Goal: Communication & Community: Participate in discussion

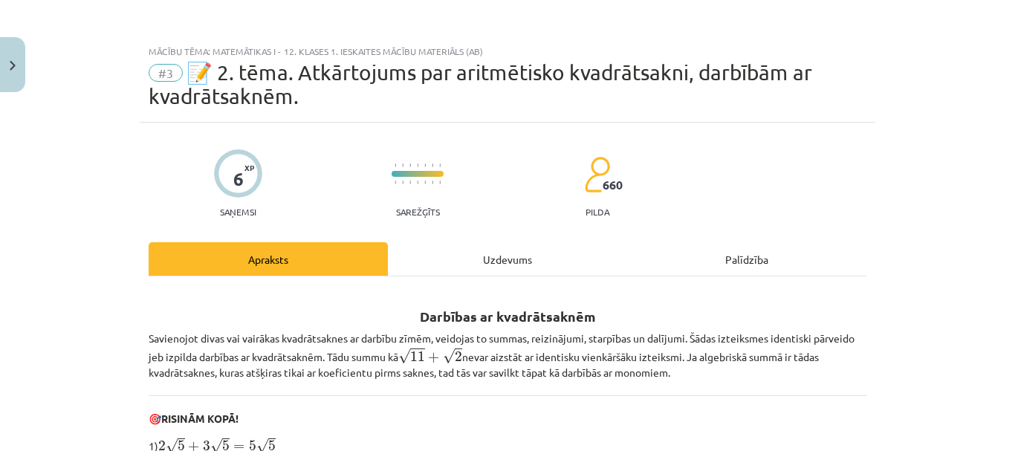
scroll to position [480, 0]
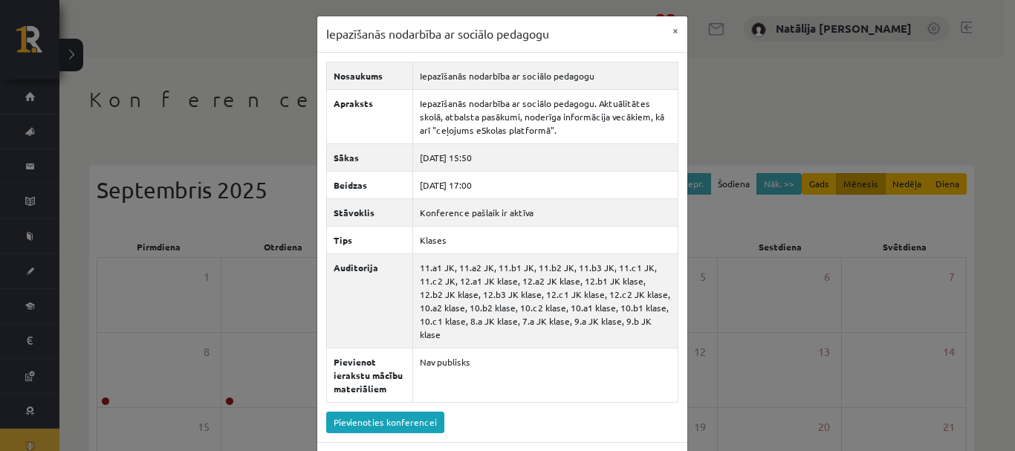
scroll to position [165, 0]
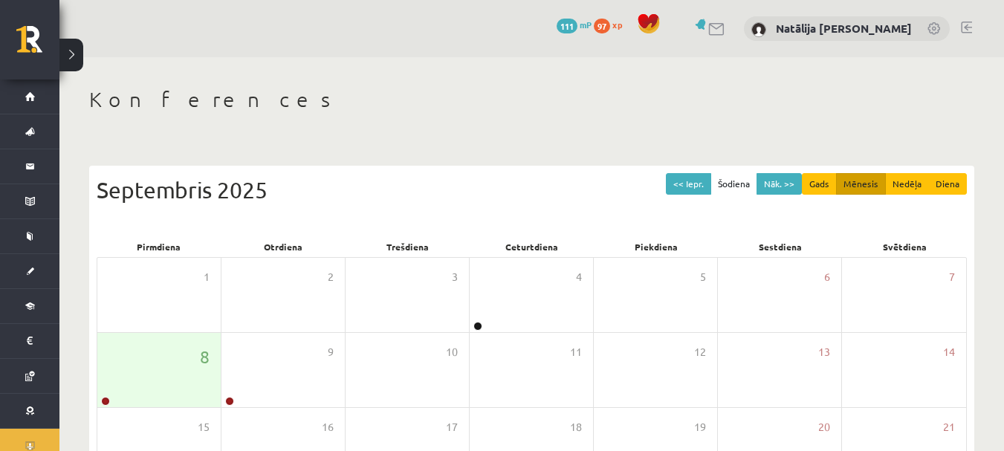
scroll to position [165, 0]
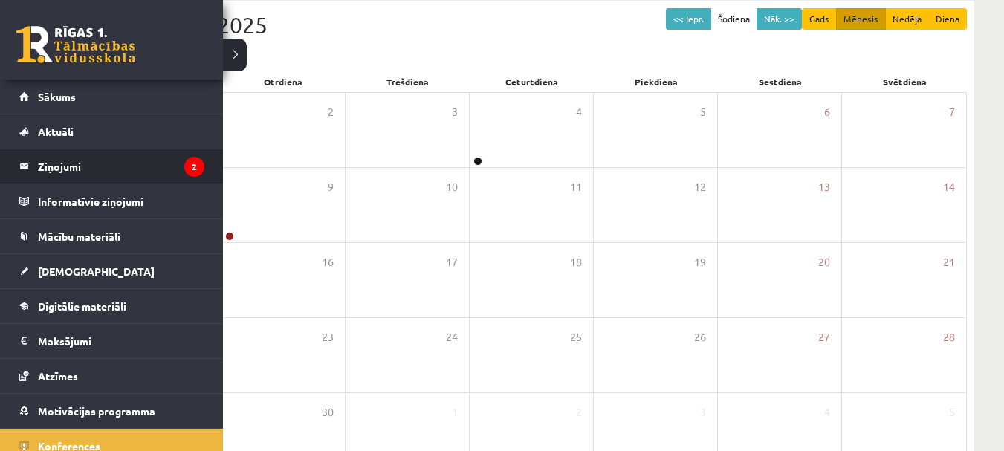
click at [93, 168] on legend "Ziņojumi 2" at bounding box center [121, 166] width 166 height 34
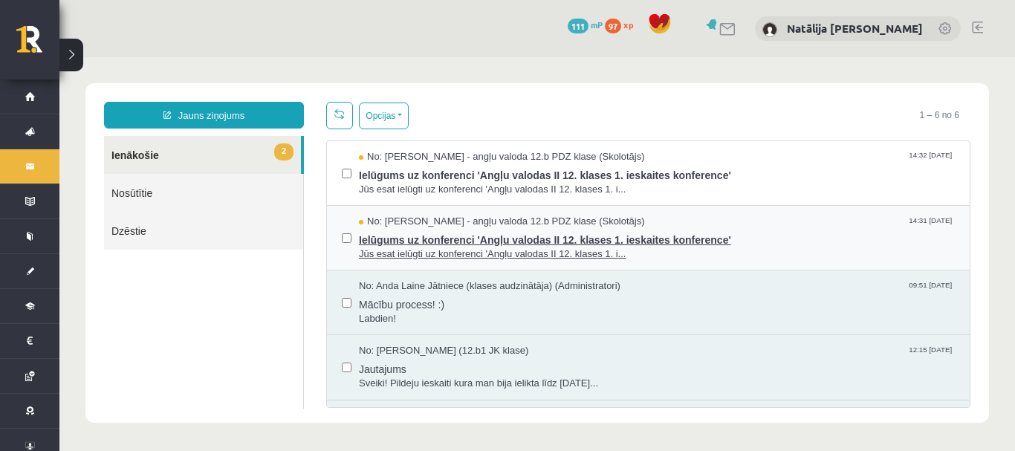
click at [423, 243] on span "Ielūgums uz konferenci 'Angļu valodas II 12. klases 1. ieskaites konference'" at bounding box center [657, 238] width 596 height 19
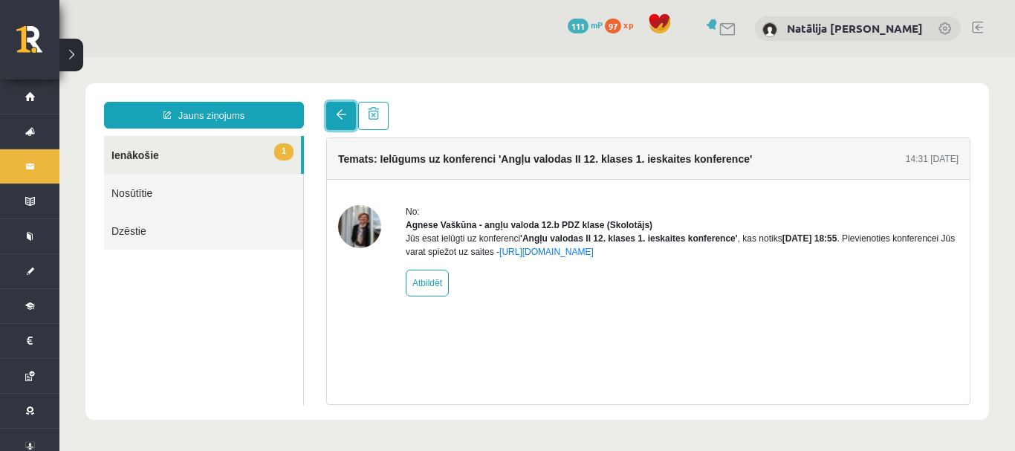
click at [339, 123] on link at bounding box center [341, 116] width 30 height 28
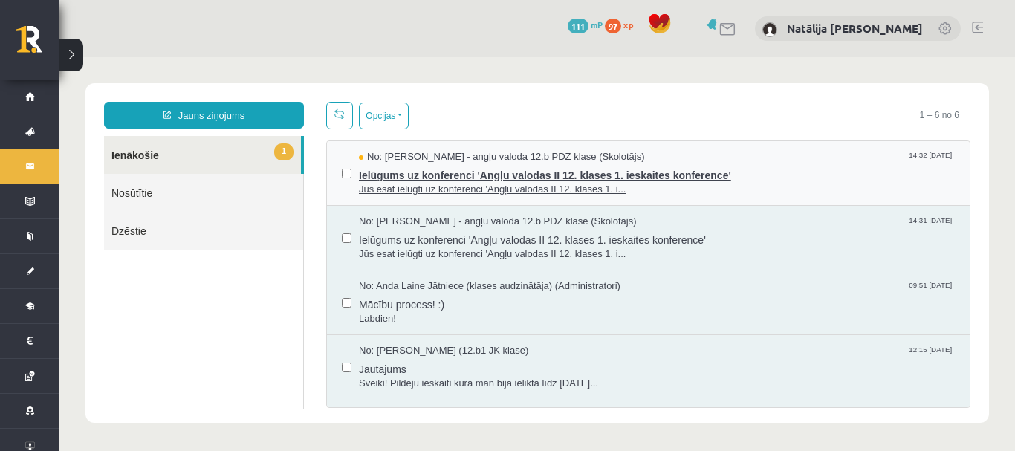
click at [411, 189] on span "Jūs esat ielūgti uz konferenci 'Angļu valodas II 12. klases 1. i..." at bounding box center [657, 190] width 596 height 14
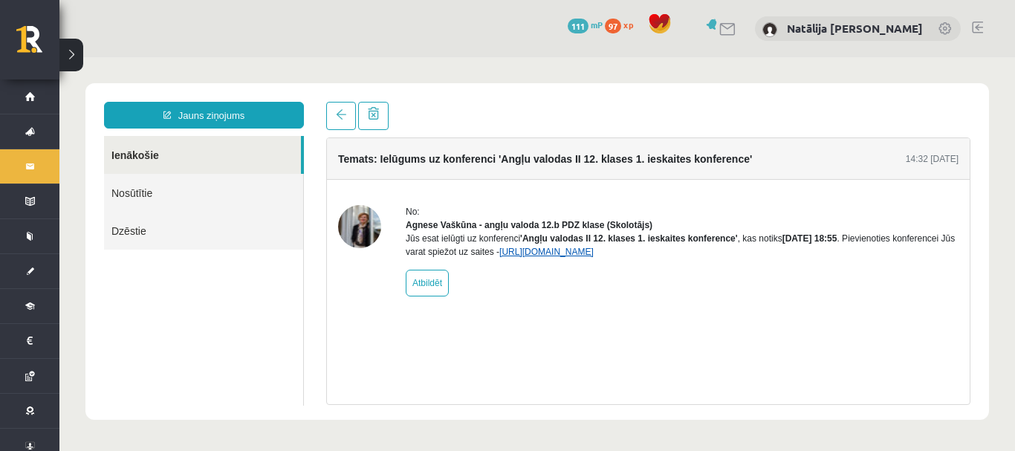
click at [594, 257] on link "https://eskola.r1tv.lv/conferences/4774/join" at bounding box center [546, 252] width 94 height 10
click at [565, 257] on link "https://eskola.r1tv.lv/conferences/4774/join" at bounding box center [546, 252] width 94 height 10
click at [587, 257] on link "https://eskola.r1tv.lv/conferences/4774/join" at bounding box center [546, 252] width 94 height 10
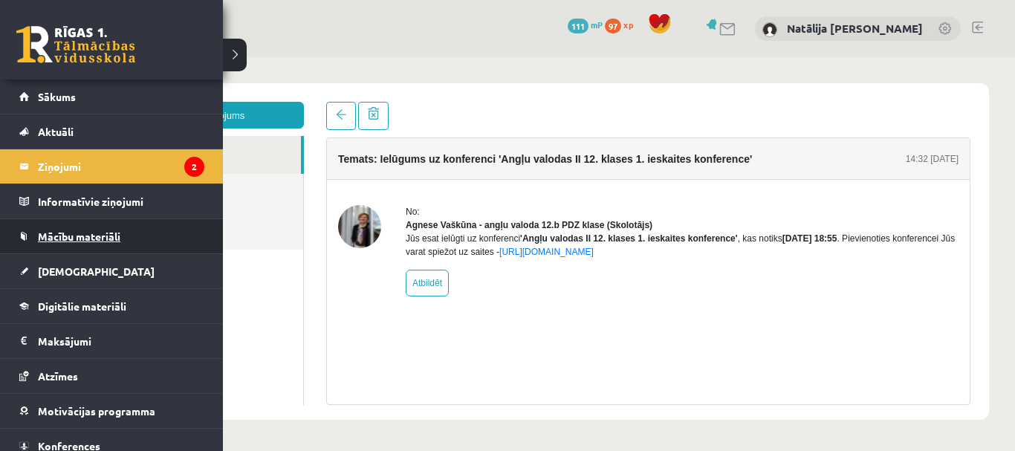
click at [108, 230] on link "Mācību materiāli" at bounding box center [111, 236] width 185 height 34
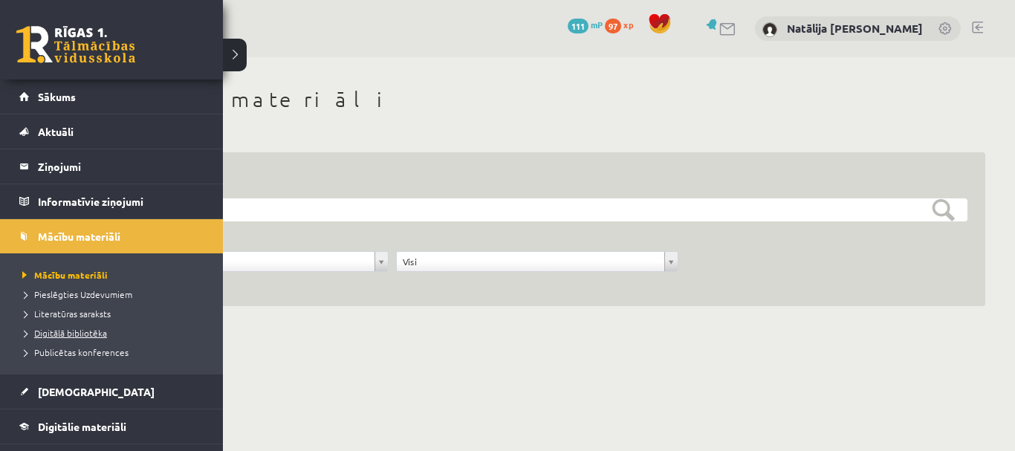
click at [73, 330] on span "Digitālā bibliotēka" at bounding box center [63, 333] width 88 height 12
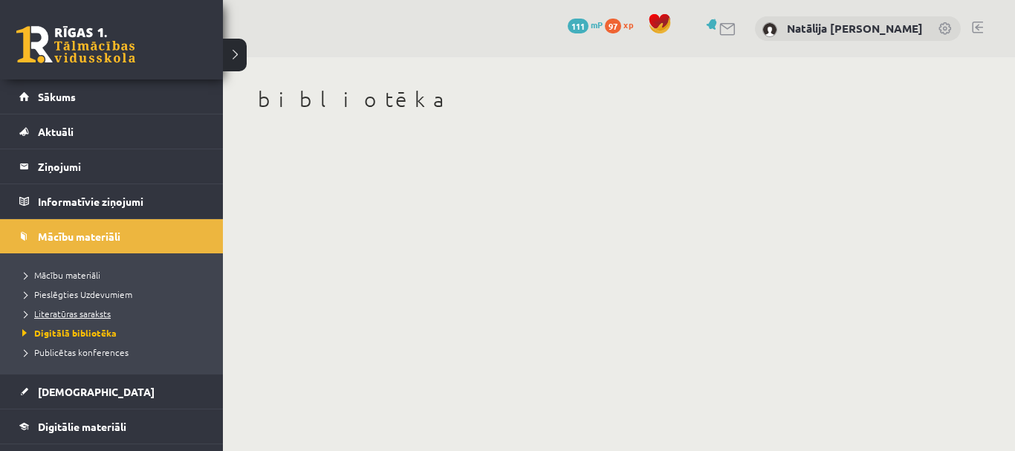
click at [67, 312] on span "Literatūras saraksts" at bounding box center [65, 314] width 92 height 12
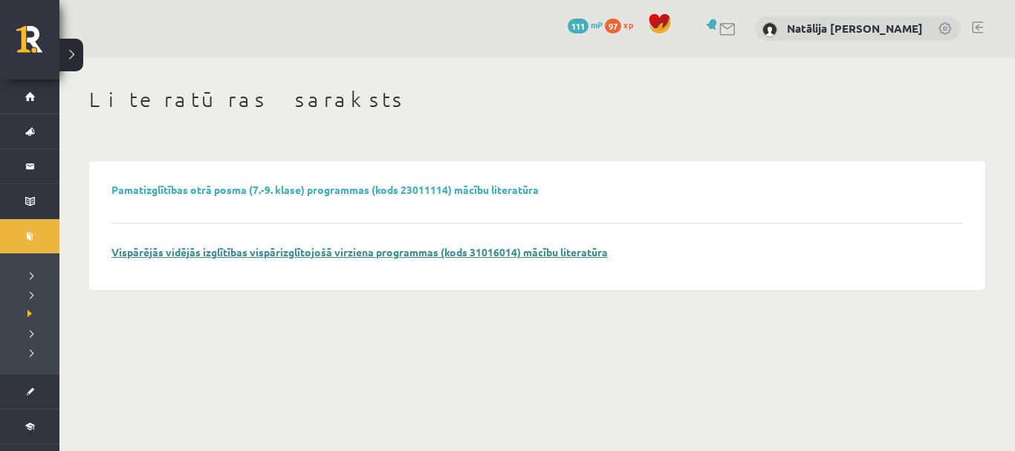
click at [266, 256] on link "Vispārējās vidējās izglītības vispārizglītojošā virziena programmas (kods 31016…" at bounding box center [359, 251] width 496 height 13
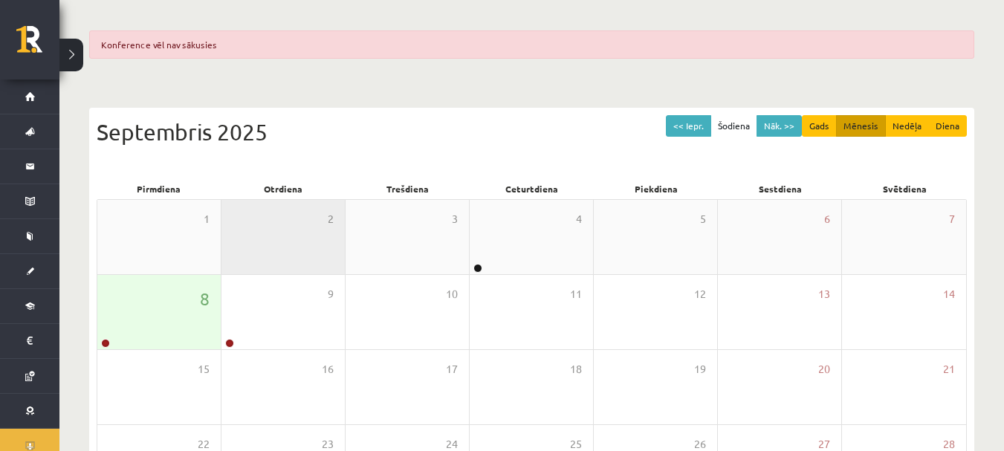
scroll to position [117, 0]
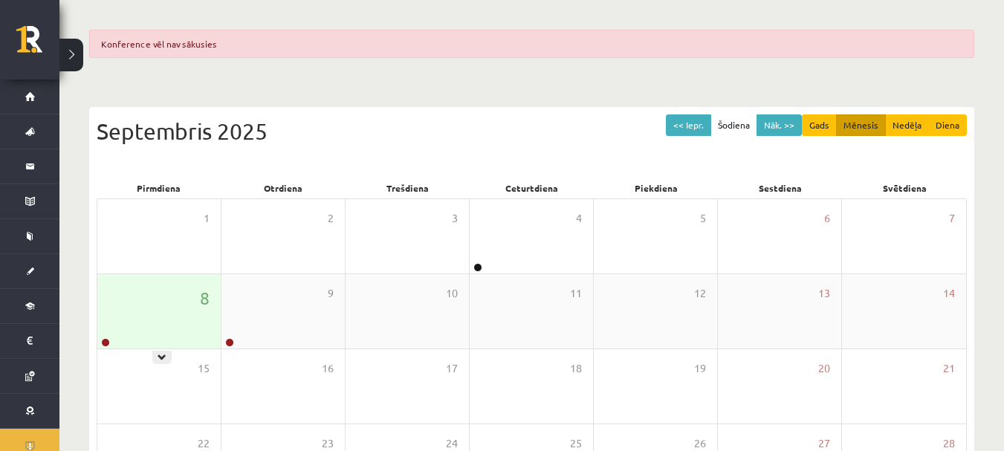
click at [175, 322] on div "8" at bounding box center [158, 311] width 123 height 74
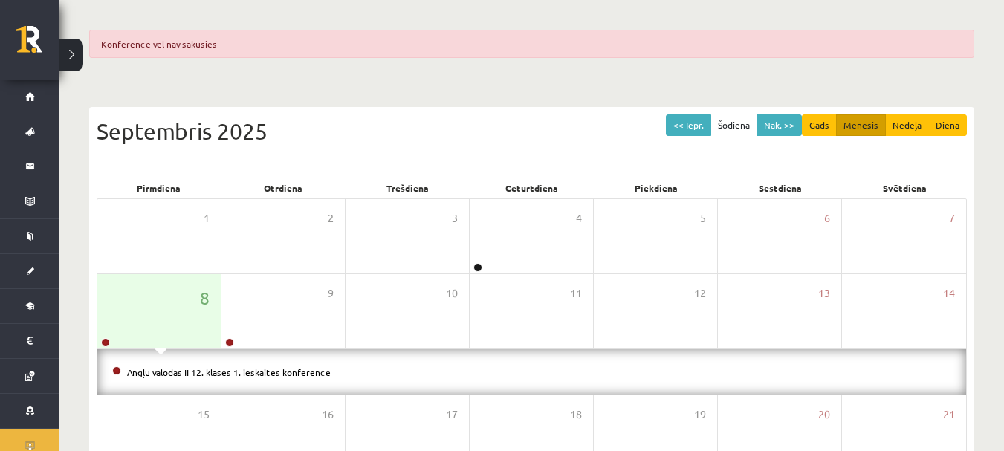
click at [227, 354] on div "Angļu valodas II 12. klases 1. ieskaites konference" at bounding box center [531, 372] width 869 height 46
click at [279, 372] on link "Angļu valodas II 12. klases 1. ieskaites konference" at bounding box center [229, 372] width 204 height 12
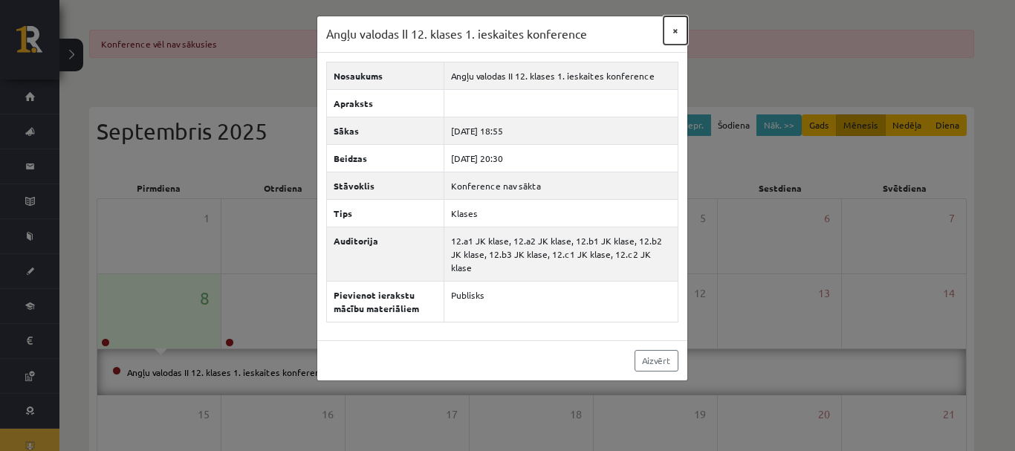
click at [671, 33] on button "×" at bounding box center [676, 30] width 24 height 28
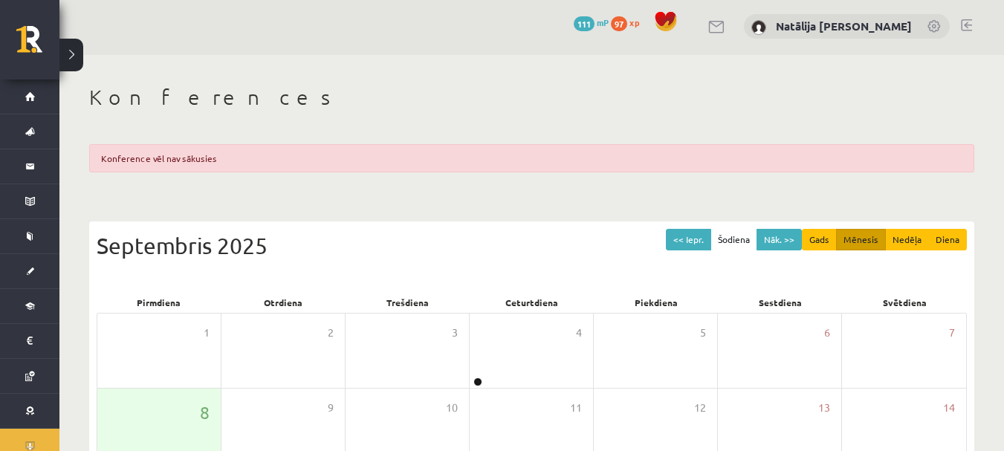
scroll to position [0, 0]
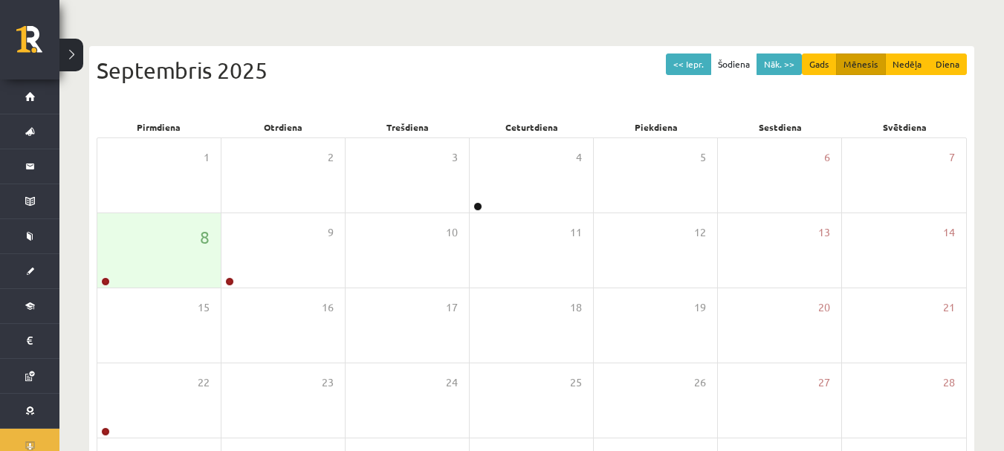
scroll to position [126, 0]
